Goal: Leave review/rating

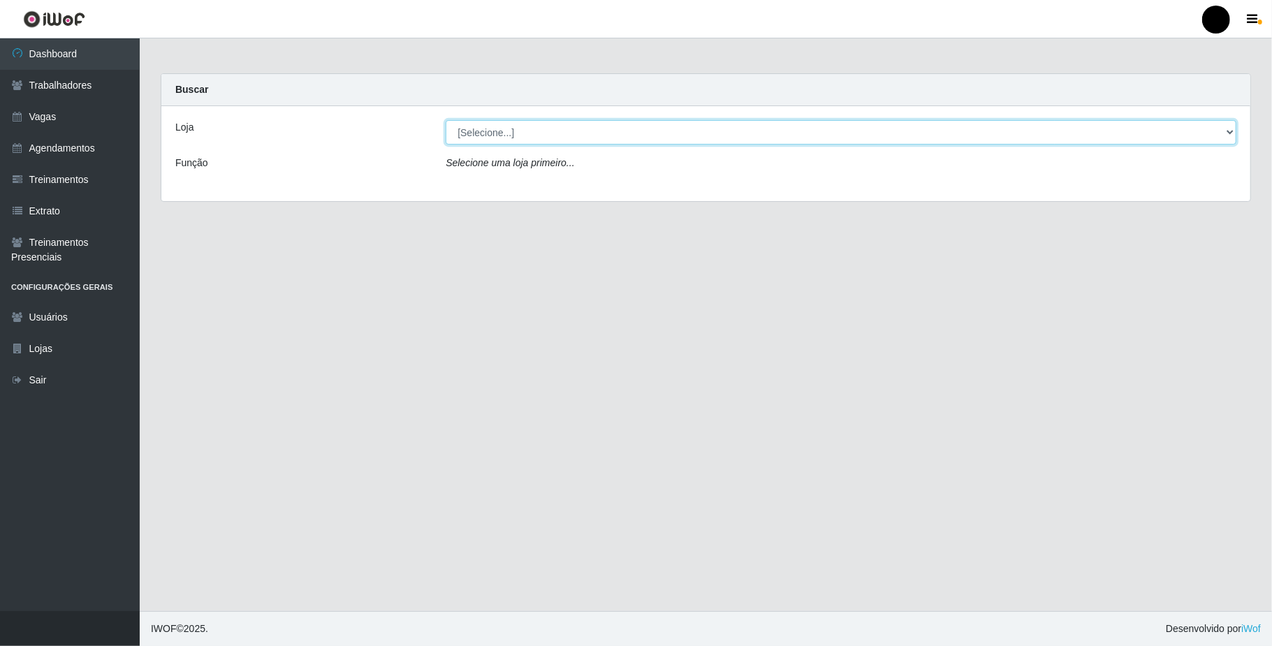
click at [715, 138] on select "[Selecione...] SuperFácil Atacado - Emaús" at bounding box center [841, 132] width 791 height 24
select select "407"
click at [446, 120] on select "[Selecione...] SuperFácil Atacado - Emaús" at bounding box center [841, 132] width 791 height 24
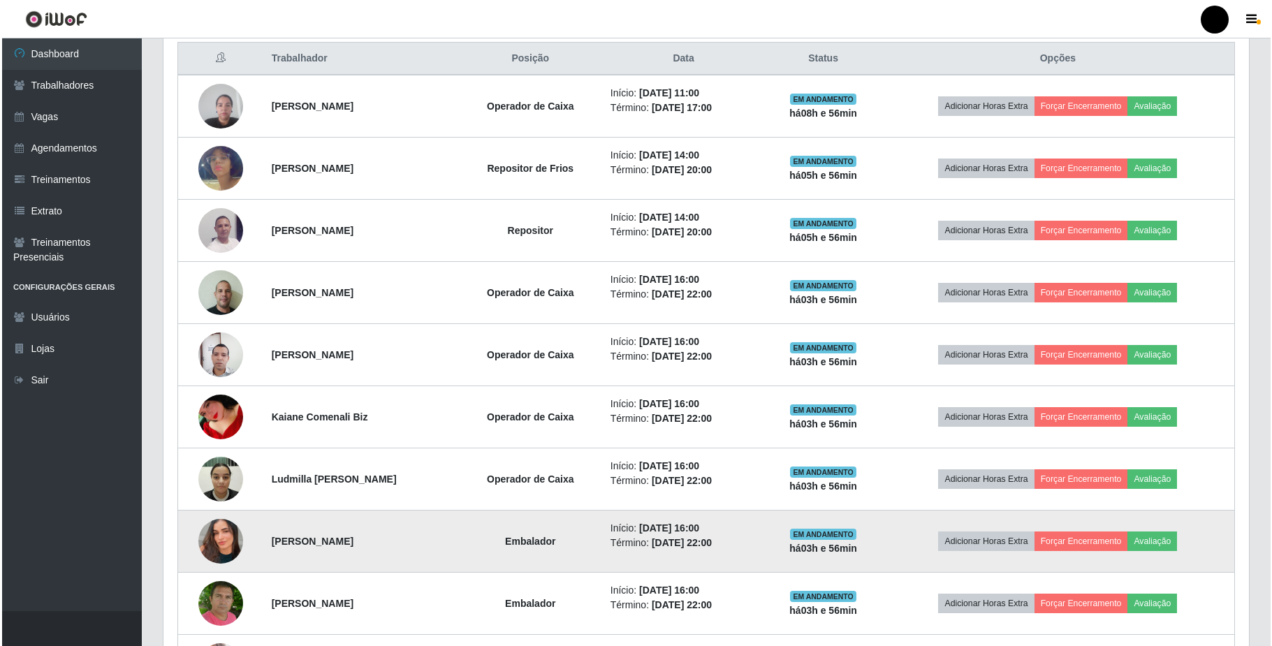
scroll to position [504, 0]
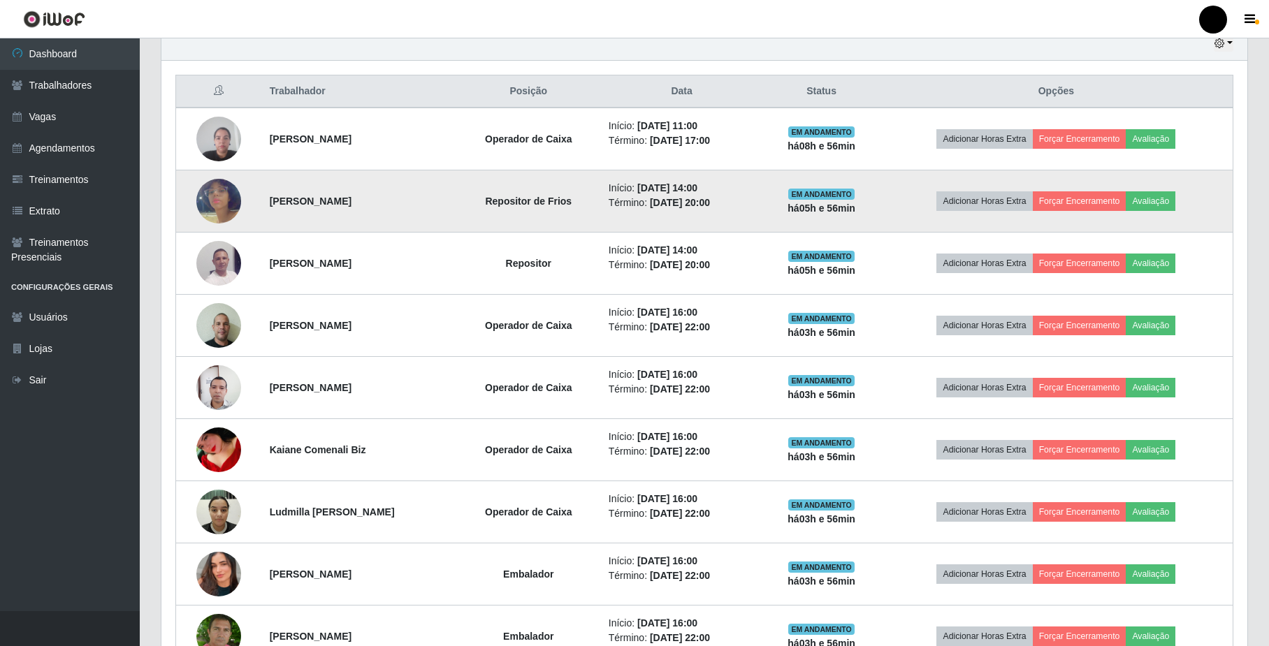
click at [222, 205] on img at bounding box center [218, 201] width 45 height 80
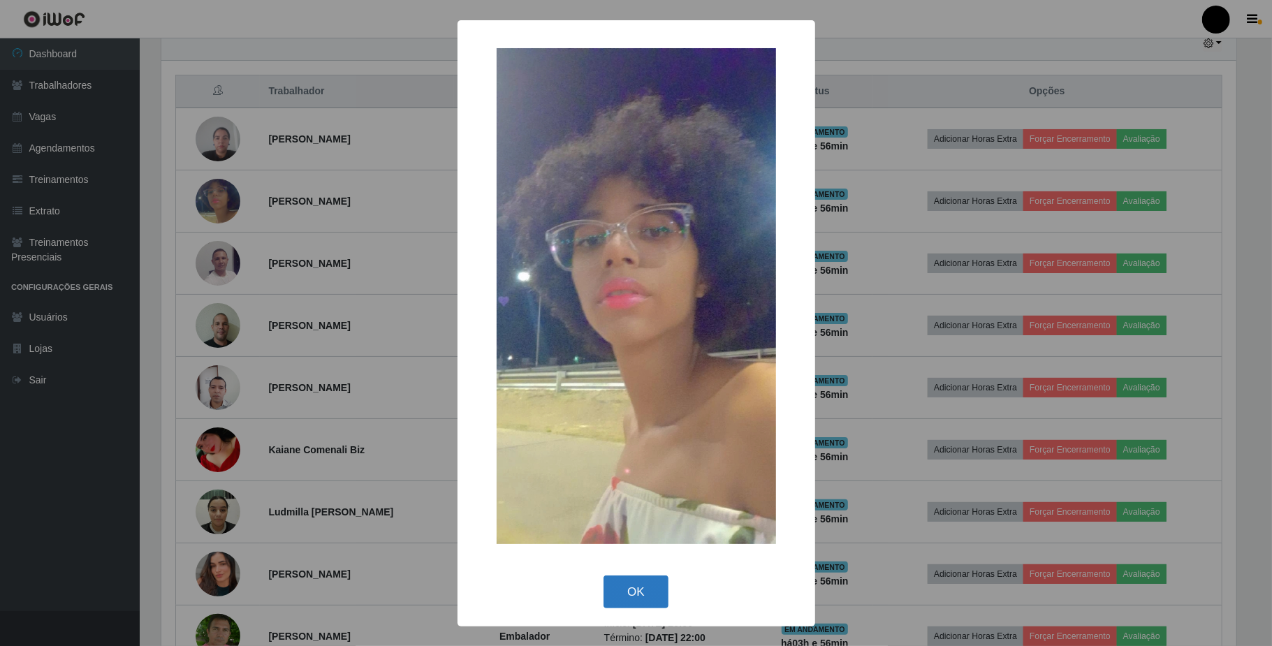
click at [657, 597] on button "OK" at bounding box center [636, 592] width 65 height 33
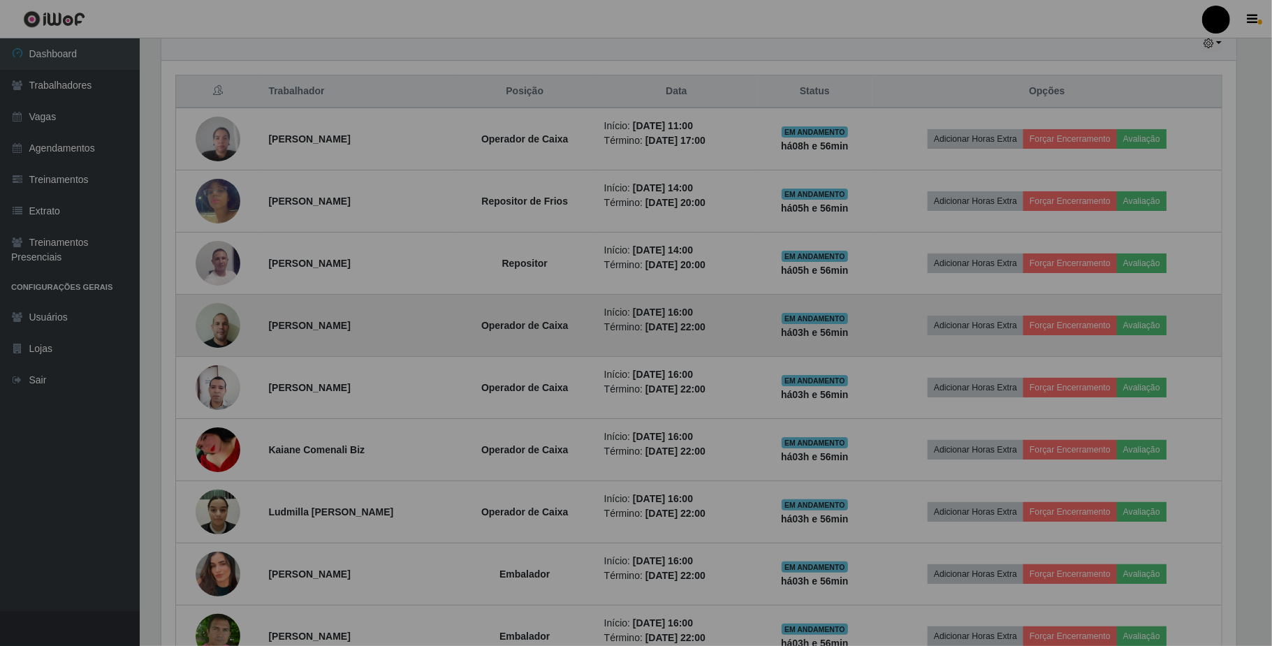
scroll to position [291, 1085]
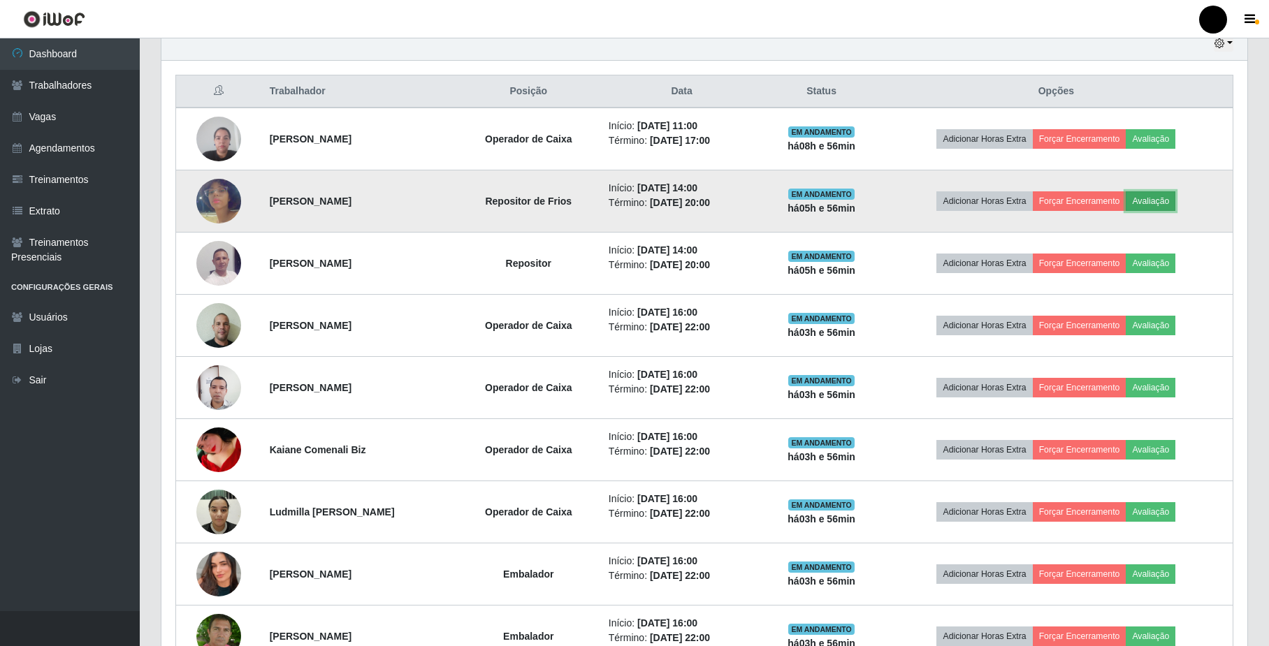
click at [1172, 207] on button "Avaliação" at bounding box center [1150, 201] width 50 height 20
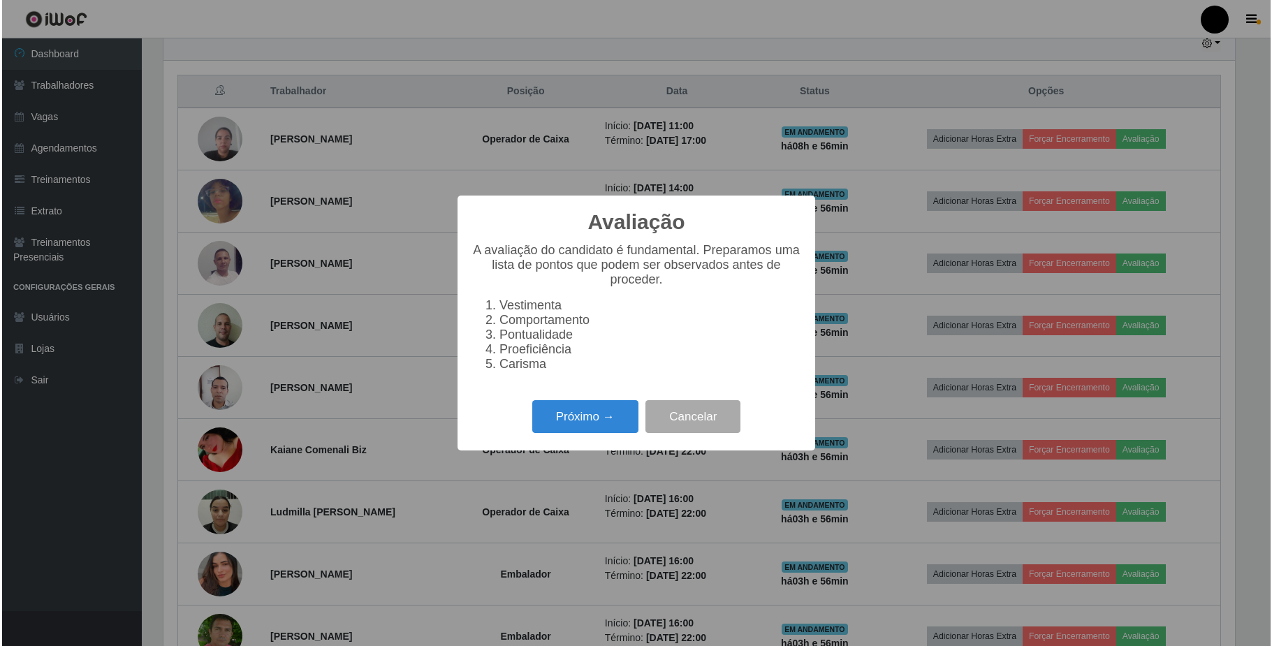
scroll to position [291, 1074]
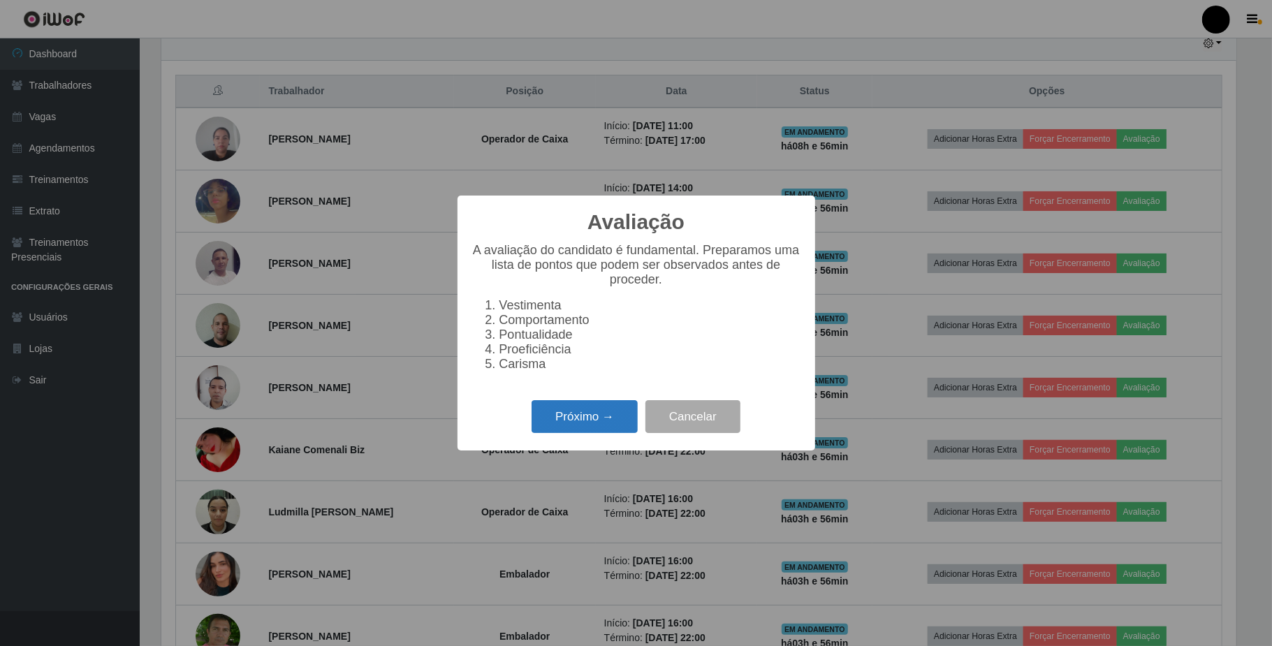
click at [588, 418] on button "Próximo →" at bounding box center [585, 416] width 106 height 33
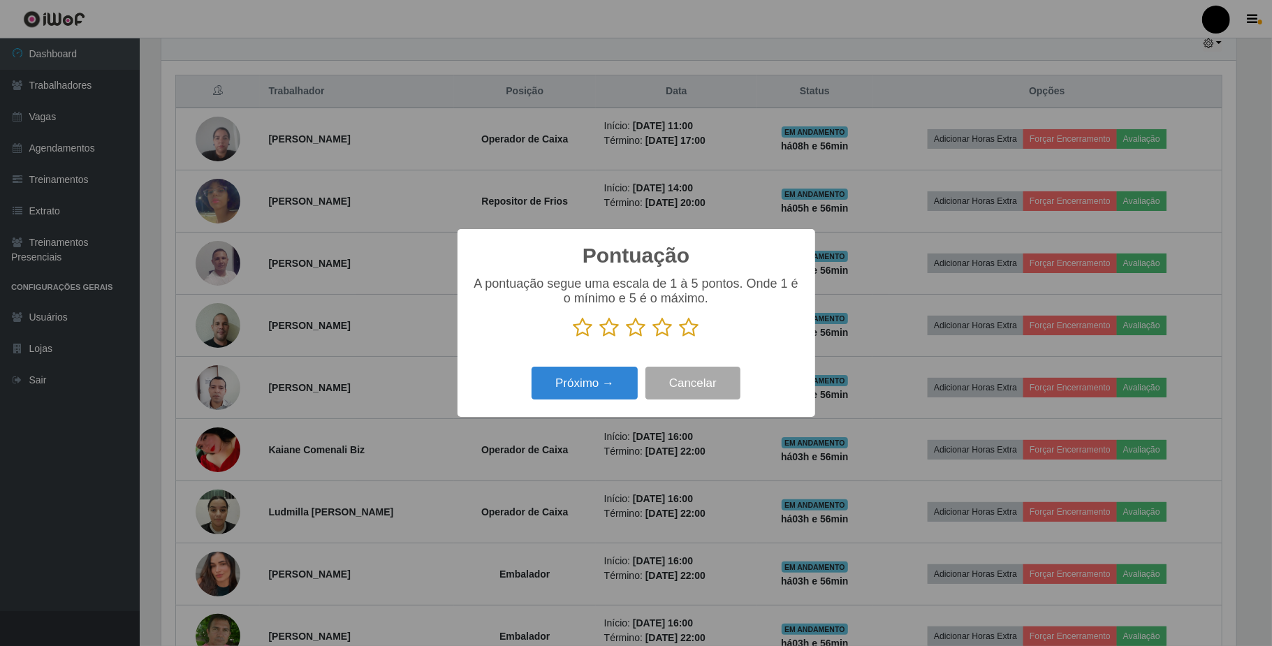
click at [689, 320] on icon at bounding box center [690, 327] width 20 height 21
click at [680, 338] on input "radio" at bounding box center [680, 338] width 0 height 0
click at [605, 378] on button "Próximo →" at bounding box center [585, 383] width 106 height 33
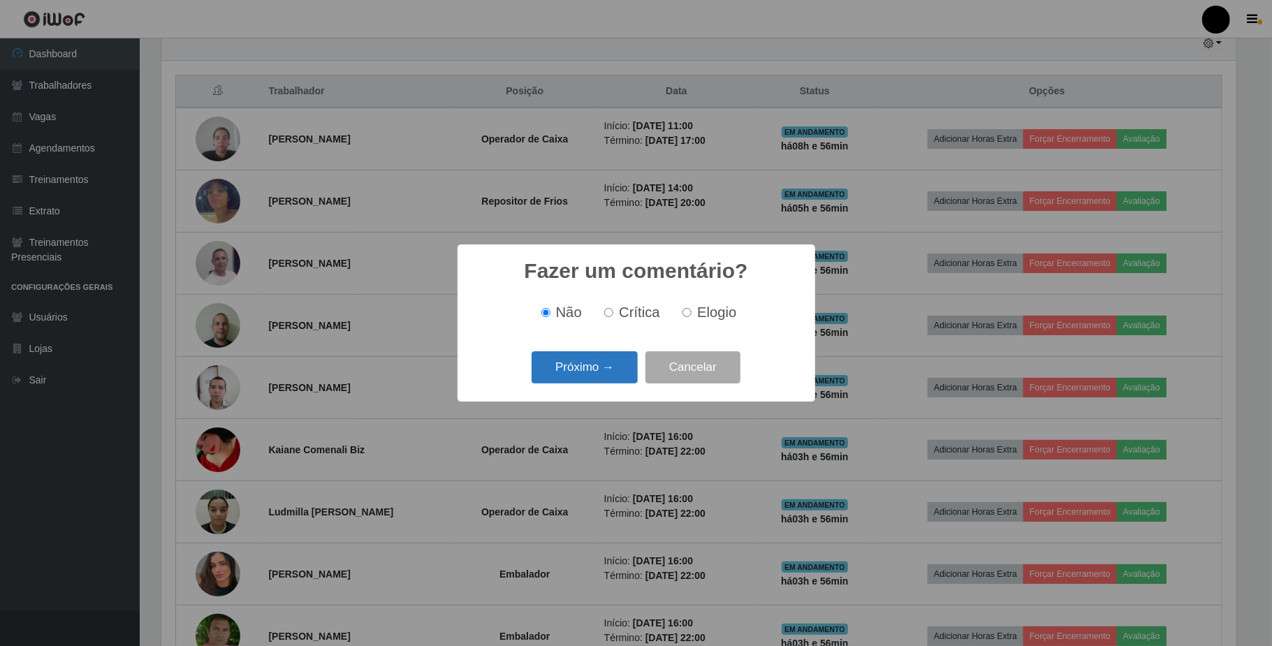
click at [612, 372] on button "Próximo →" at bounding box center [585, 367] width 106 height 33
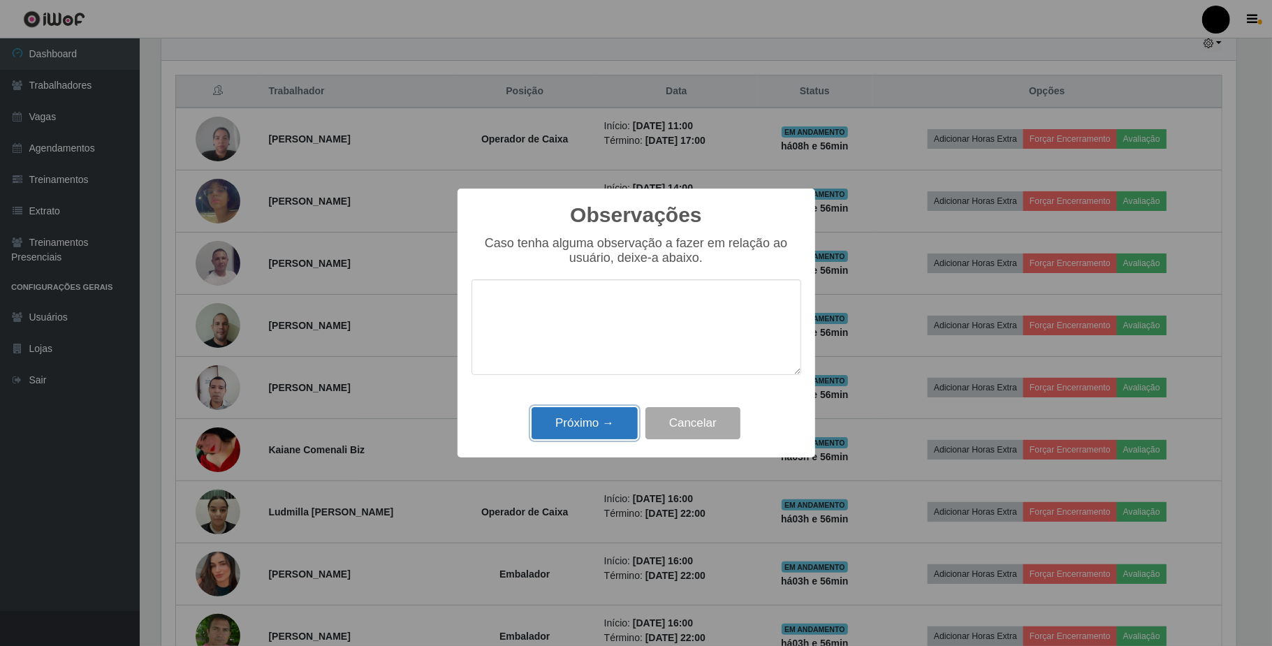
click at [623, 419] on button "Próximo →" at bounding box center [585, 423] width 106 height 33
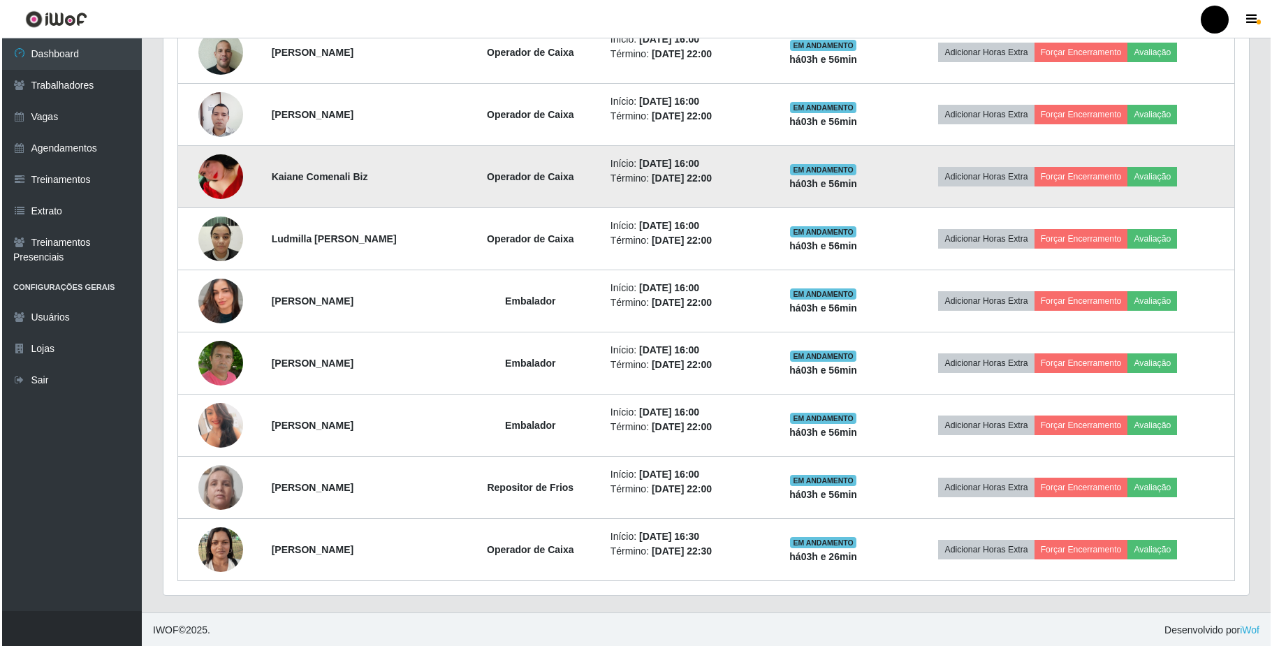
scroll to position [784, 0]
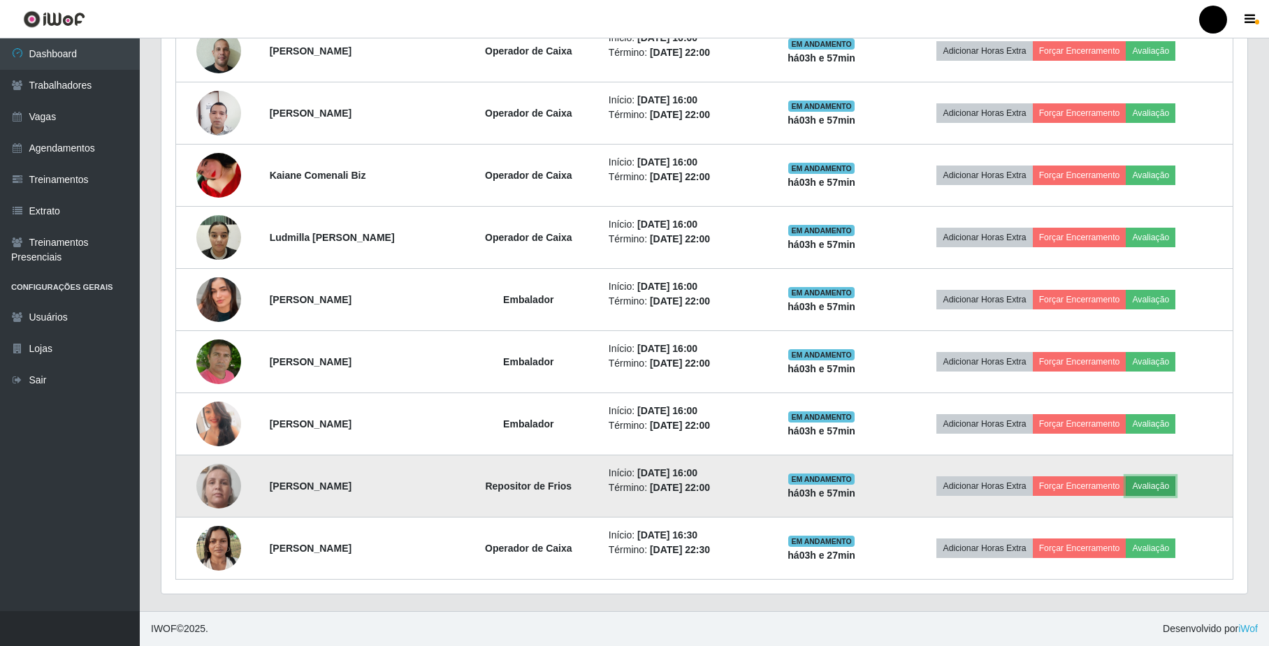
click at [1152, 479] on button "Avaliação" at bounding box center [1150, 486] width 50 height 20
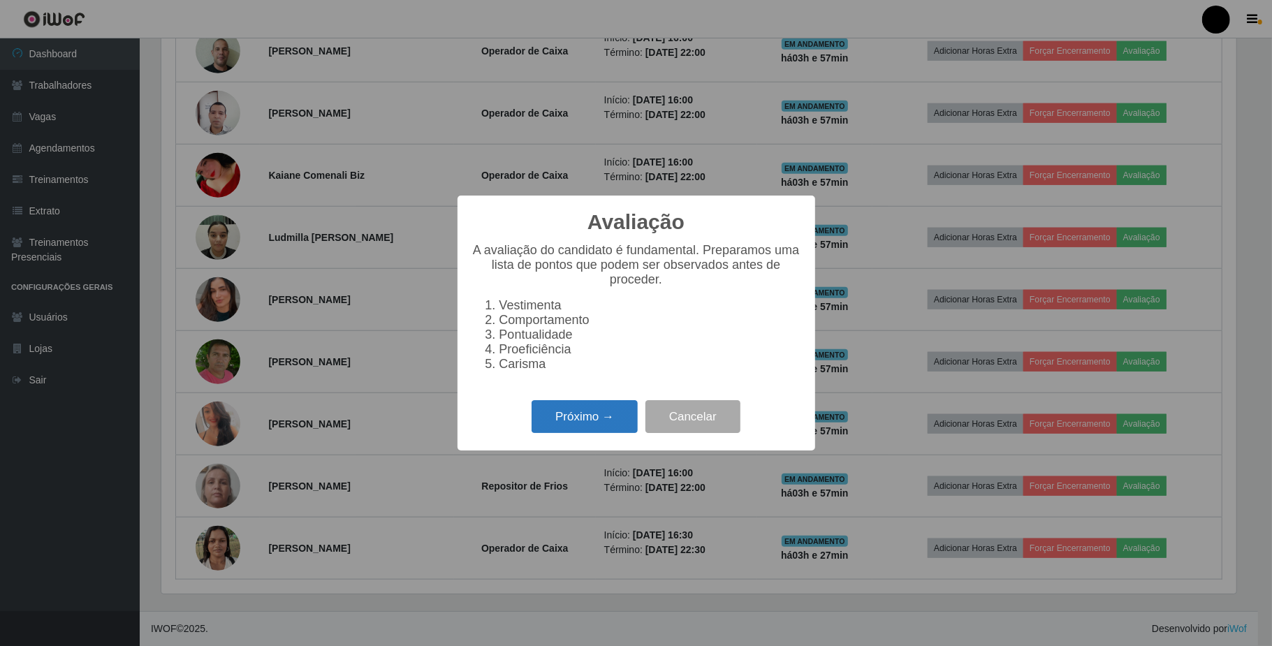
click at [560, 432] on button "Próximo →" at bounding box center [585, 416] width 106 height 33
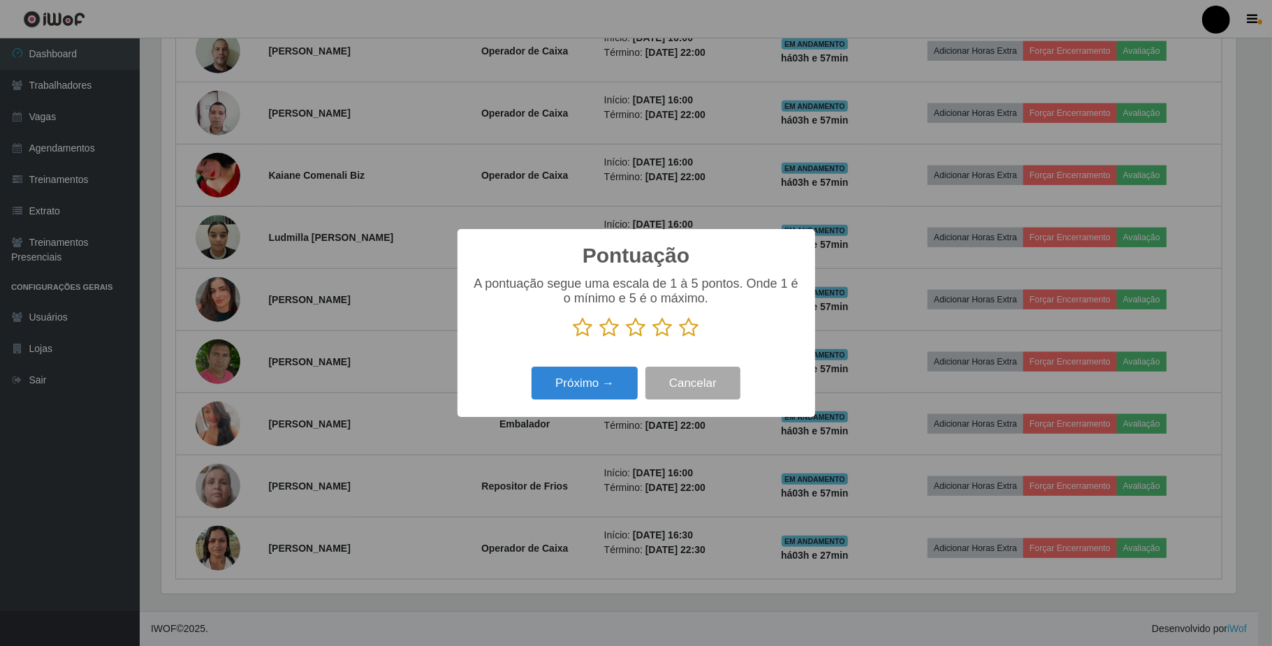
scroll to position [698284, 697499]
click at [683, 330] on icon at bounding box center [690, 327] width 20 height 21
click at [680, 338] on input "radio" at bounding box center [680, 338] width 0 height 0
click at [576, 381] on button "Próximo →" at bounding box center [585, 383] width 106 height 33
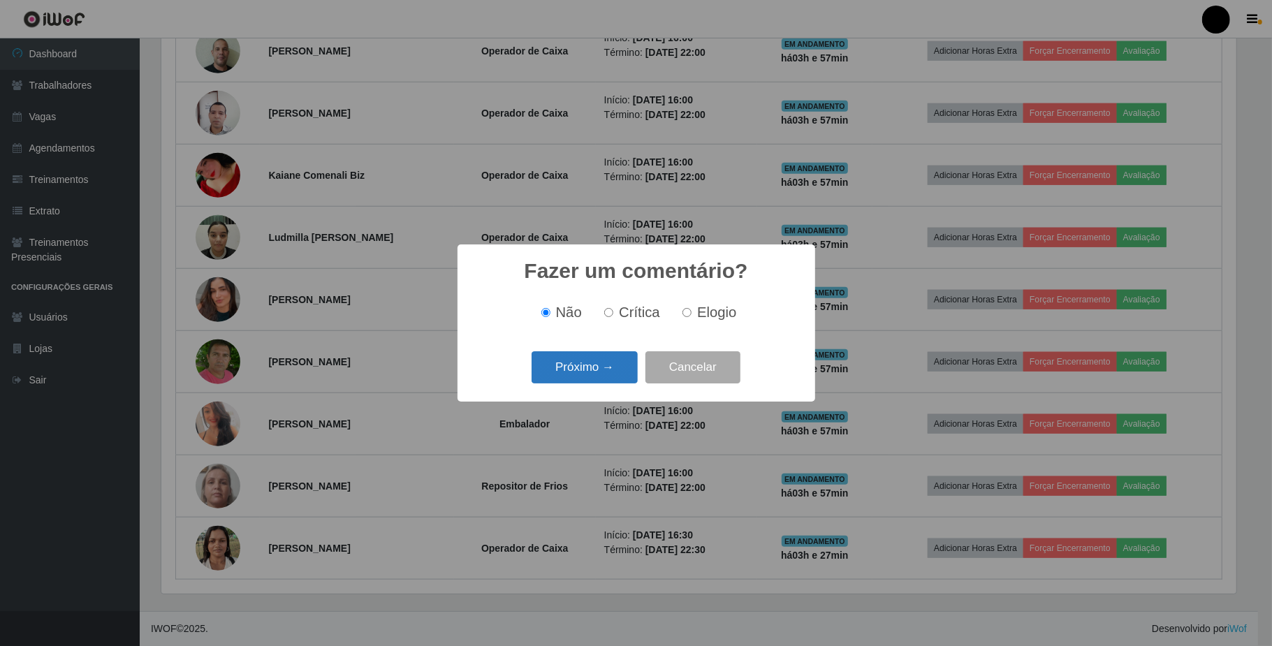
click at [580, 367] on button "Próximo →" at bounding box center [585, 367] width 106 height 33
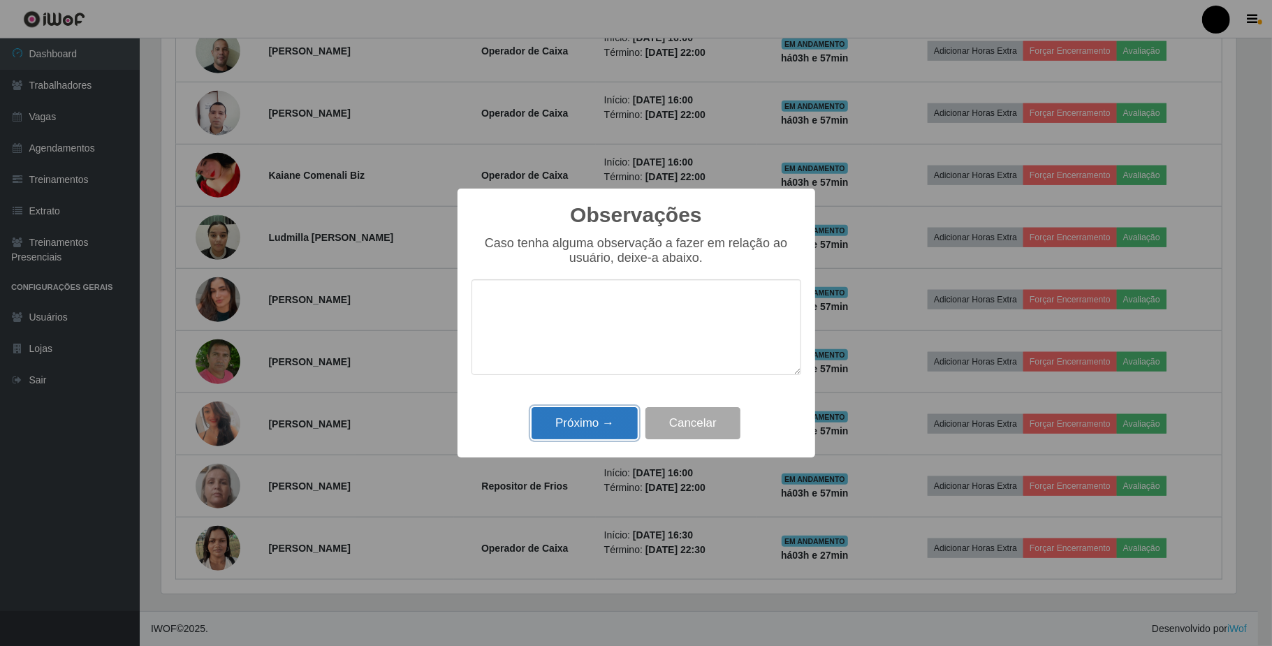
click at [587, 419] on button "Próximo →" at bounding box center [585, 423] width 106 height 33
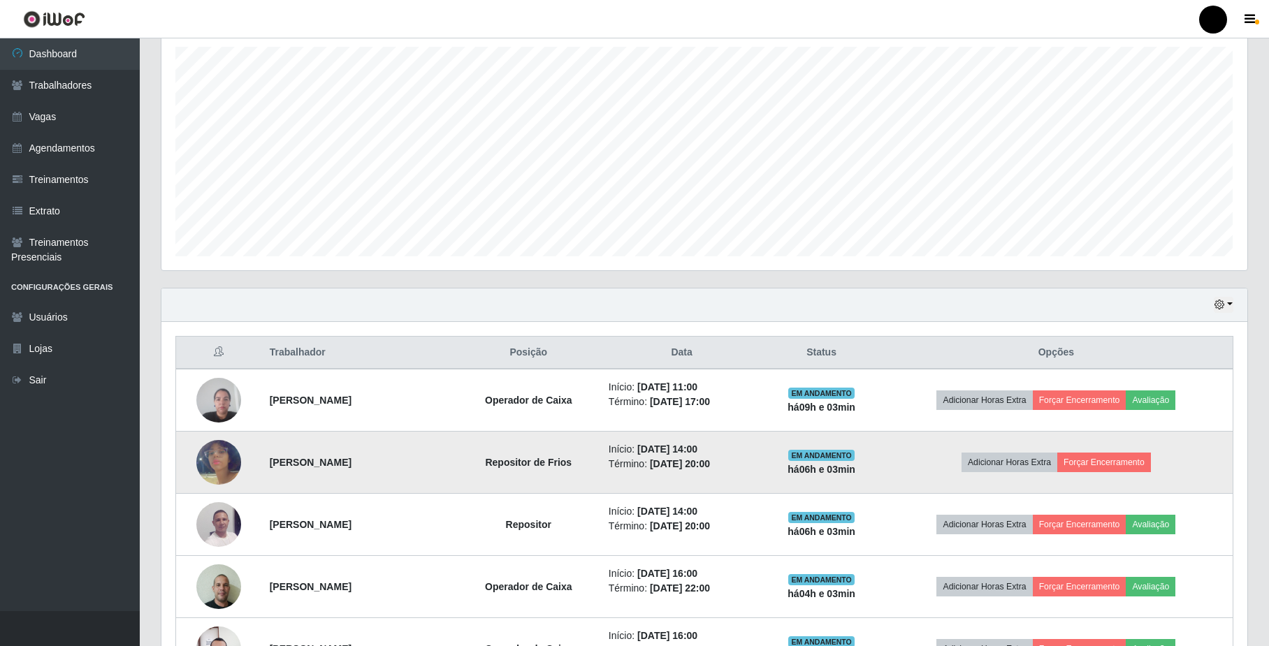
scroll to position [411, 0]
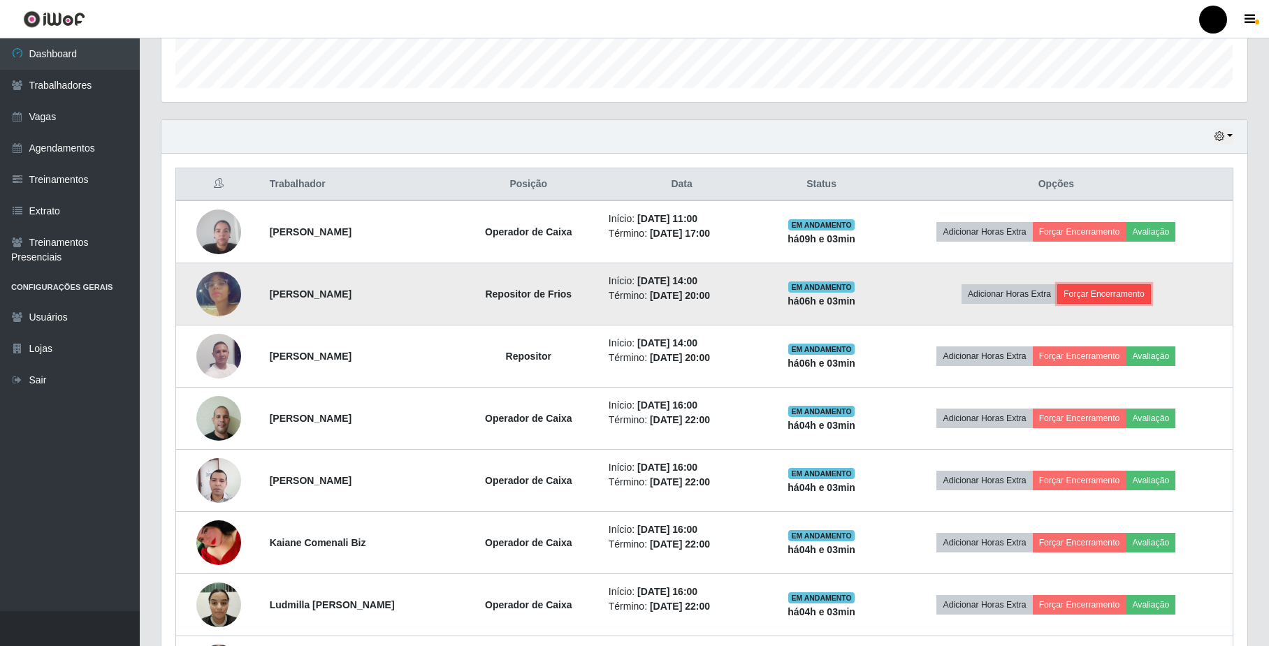
click at [1091, 299] on button "Forçar Encerramento" at bounding box center [1104, 294] width 94 height 20
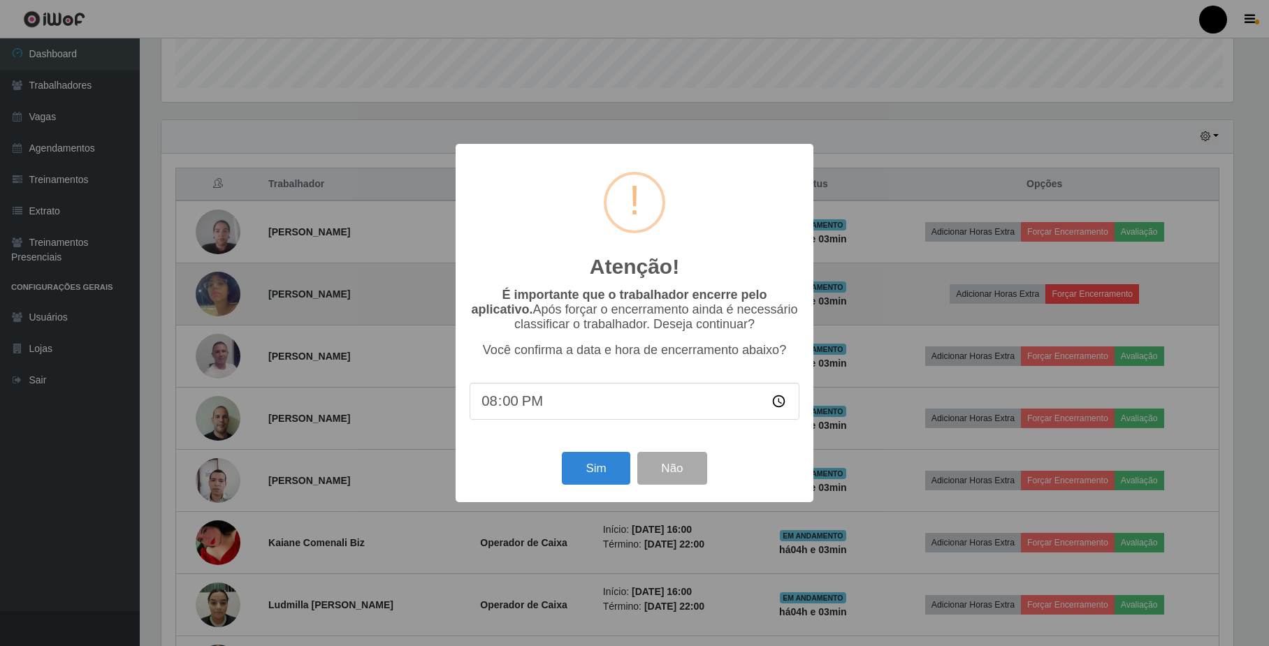
scroll to position [291, 1074]
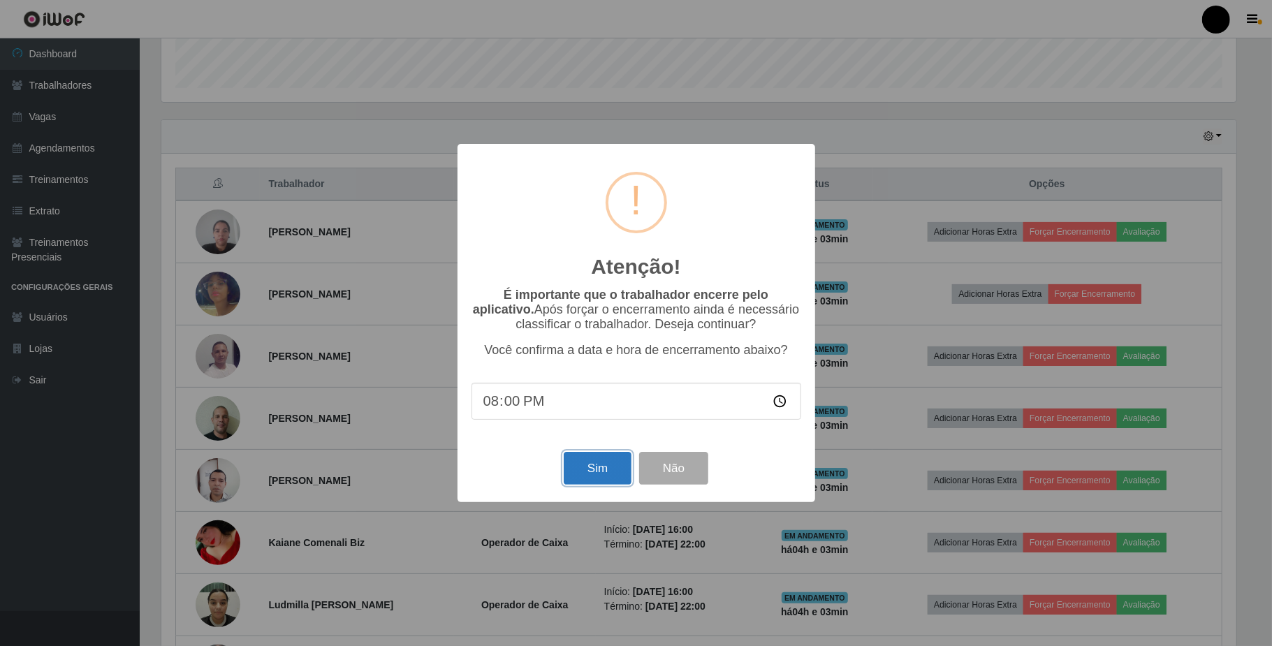
click at [588, 473] on button "Sim" at bounding box center [598, 468] width 68 height 33
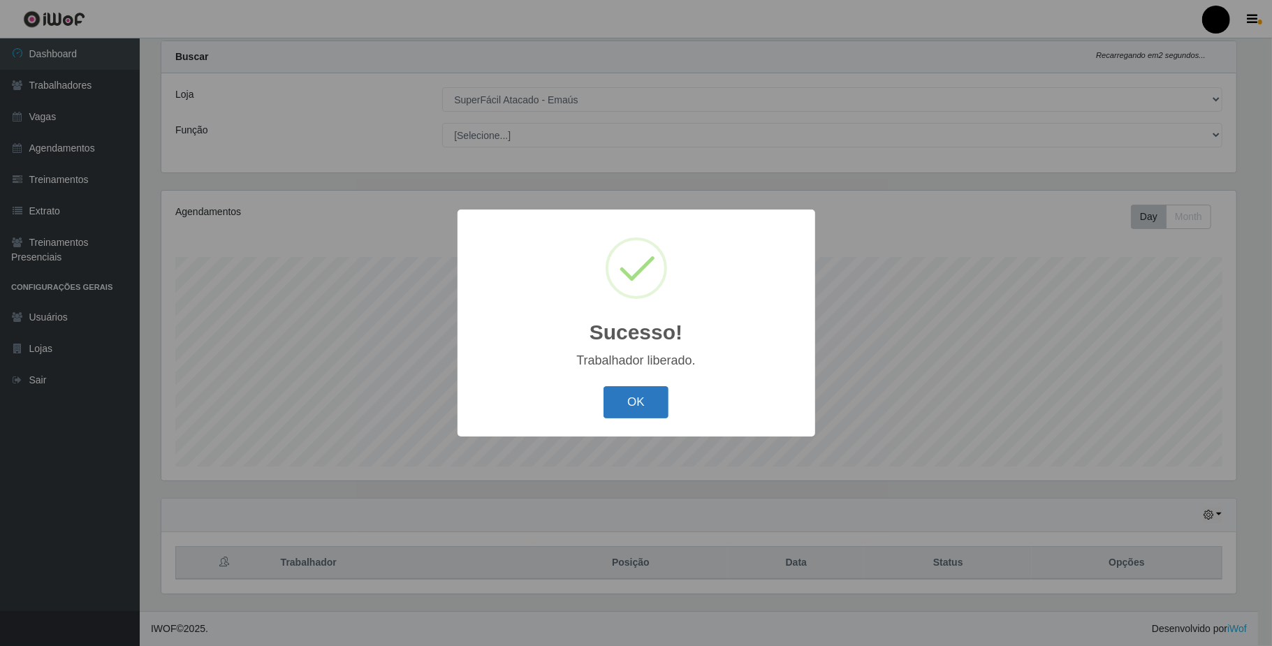
click at [630, 405] on button "OK" at bounding box center [636, 402] width 65 height 33
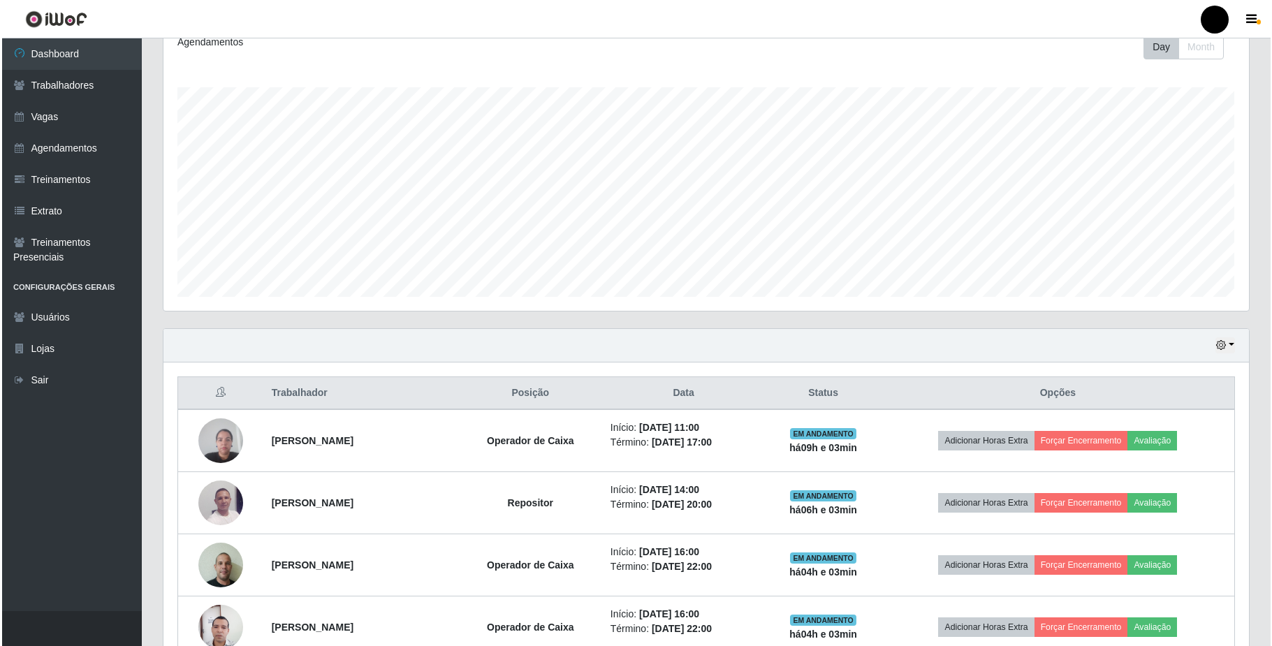
scroll to position [372, 0]
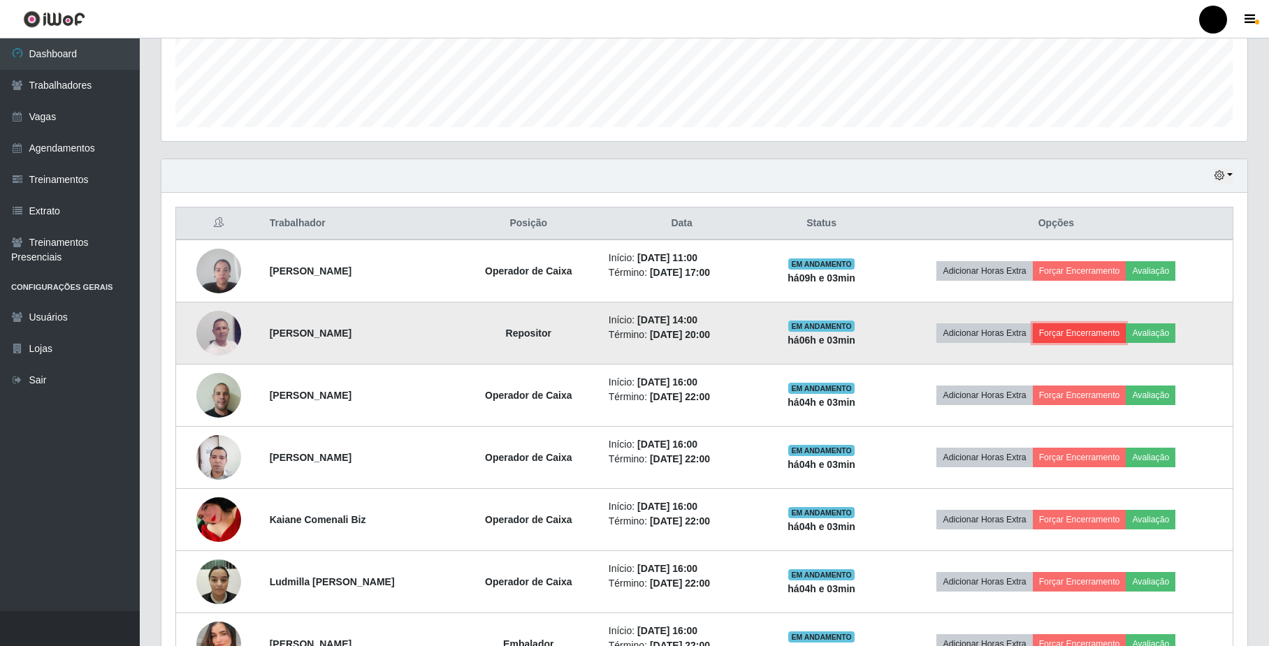
click at [1113, 336] on button "Forçar Encerramento" at bounding box center [1079, 333] width 94 height 20
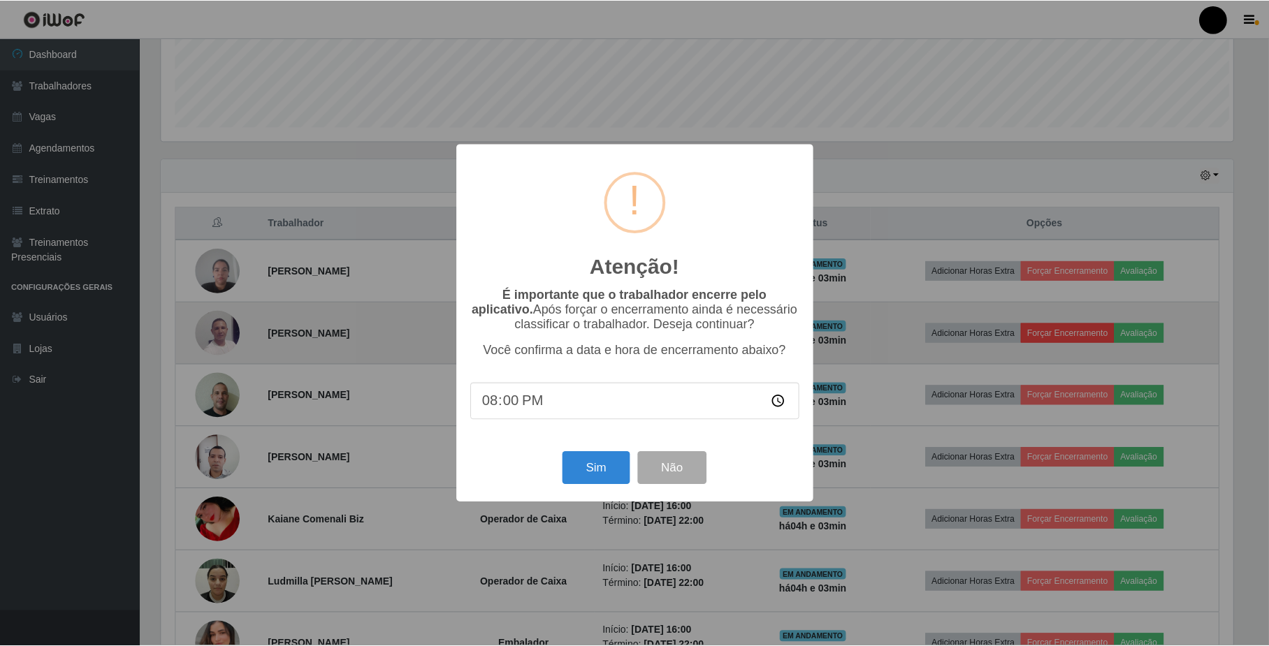
scroll to position [291, 1074]
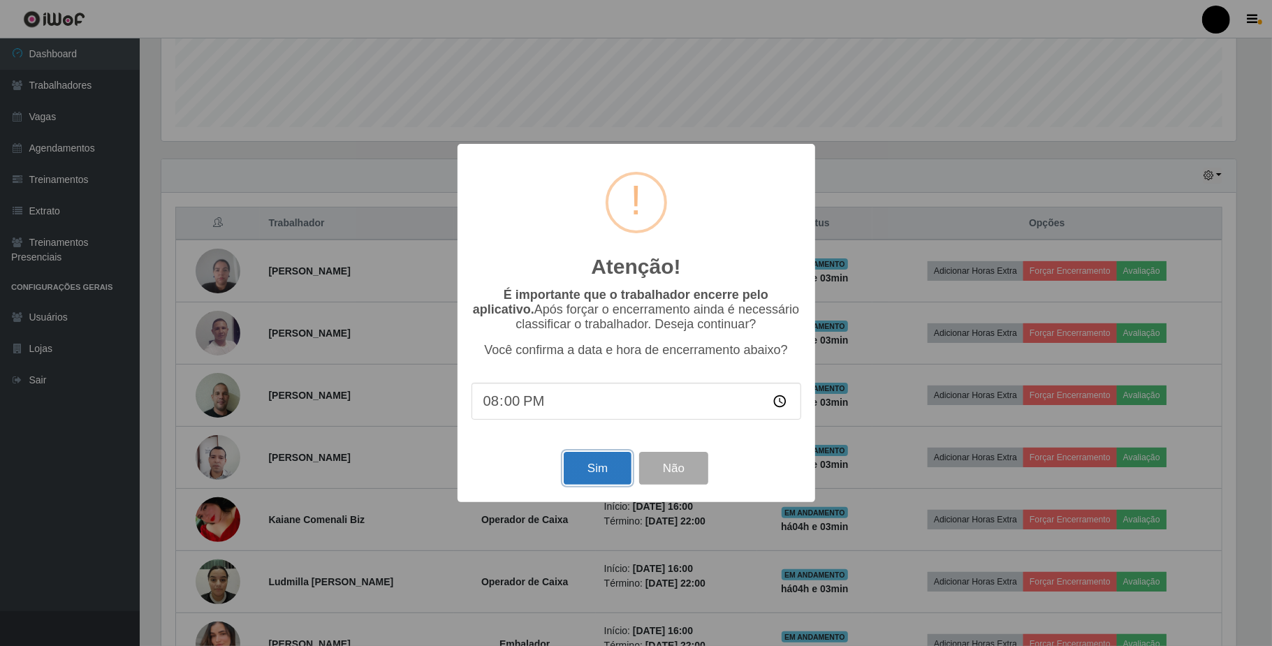
click at [609, 460] on button "Sim" at bounding box center [598, 468] width 68 height 33
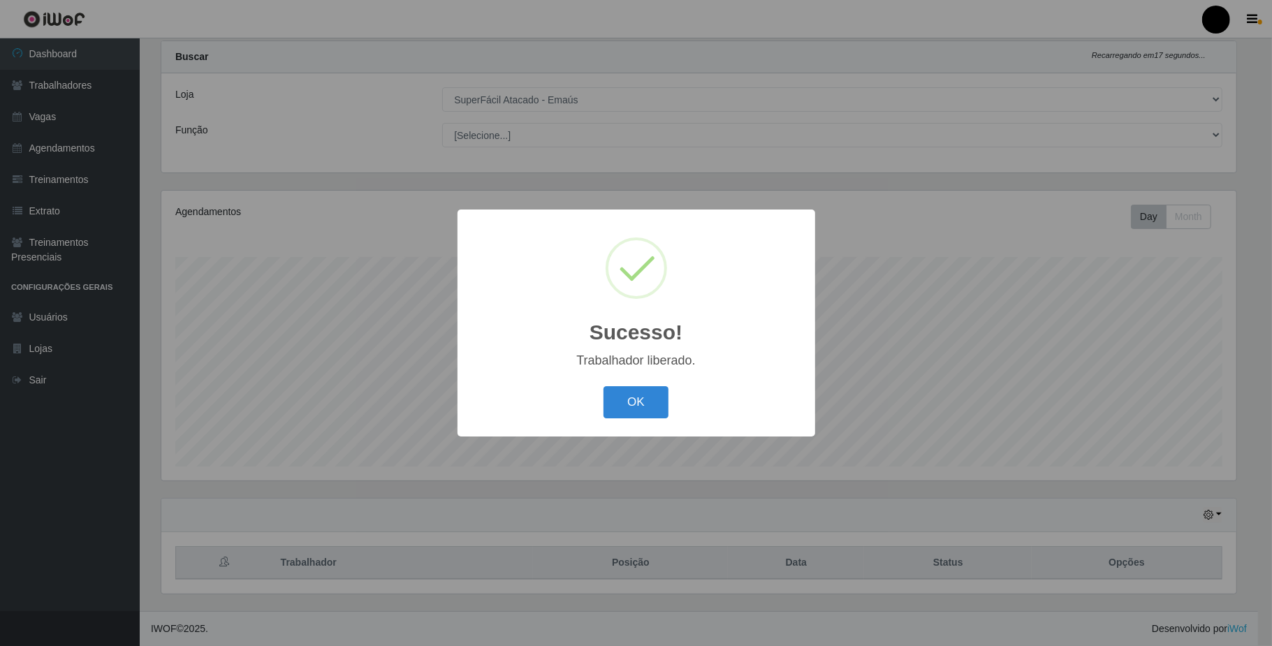
click at [652, 379] on div "Sucesso! × Trabalhador liberado. OK Cancel" at bounding box center [637, 323] width 358 height 226
click at [654, 400] on button "OK" at bounding box center [636, 402] width 65 height 33
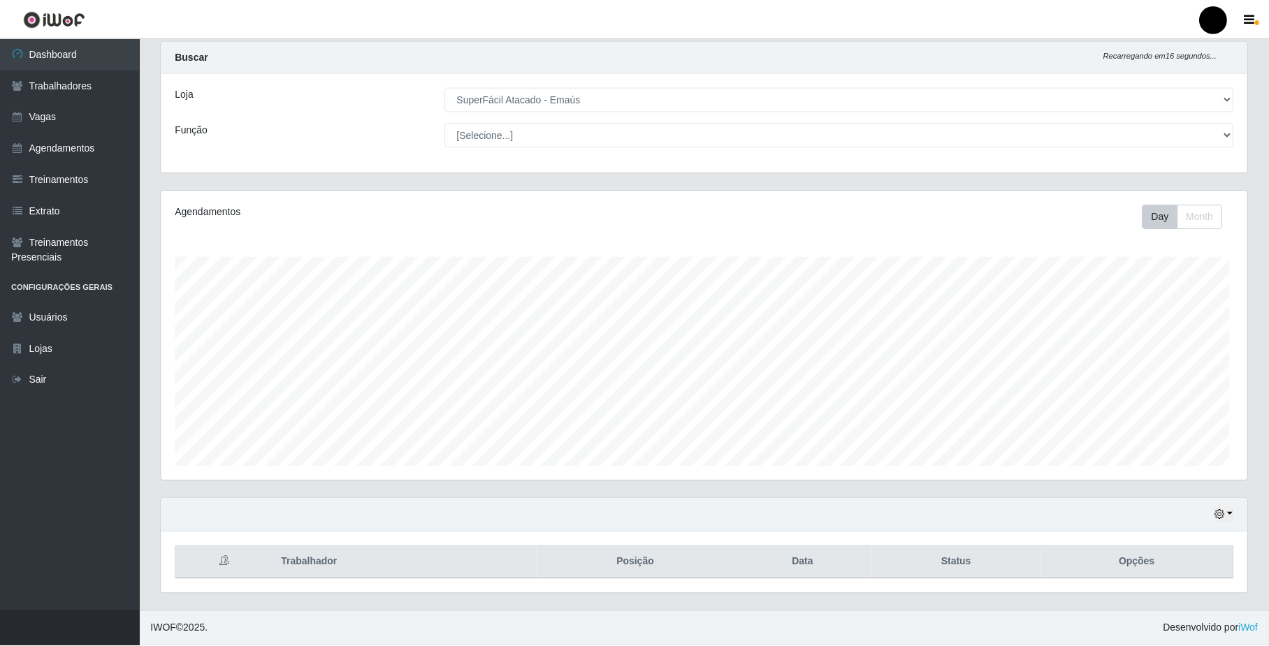
scroll to position [291, 1085]
